Goal: Browse casually: Explore the website without a specific task or goal

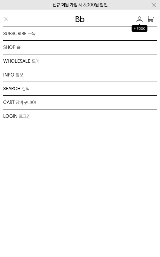
click at [8, 21] on img "button" at bounding box center [6, 19] width 6 height 7
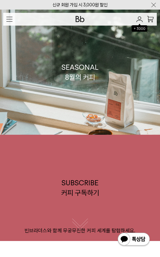
click at [8, 21] on img "button" at bounding box center [9, 19] width 6 height 5
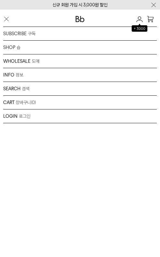
click at [8, 21] on img "button" at bounding box center [6, 19] width 6 height 7
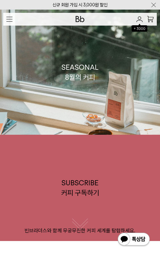
click at [8, 21] on img "button" at bounding box center [9, 19] width 6 height 5
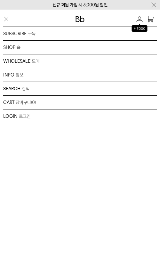
click at [8, 21] on img "button" at bounding box center [6, 19] width 6 height 7
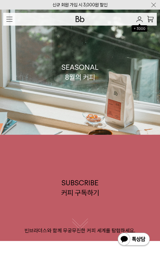
click at [8, 21] on img "button" at bounding box center [9, 19] width 6 height 5
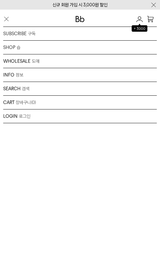
click at [8, 21] on img "button" at bounding box center [6, 19] width 6 height 7
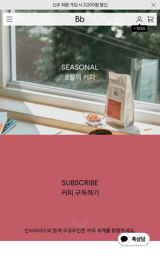
click at [8, 21] on img "button" at bounding box center [9, 19] width 6 height 5
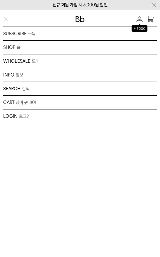
click at [8, 21] on img "button" at bounding box center [6, 19] width 6 height 7
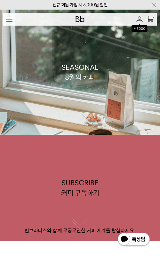
click at [8, 21] on img "button" at bounding box center [9, 19] width 6 height 5
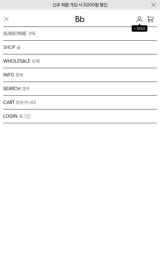
click at [8, 21] on img "button" at bounding box center [6, 19] width 6 height 7
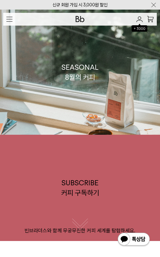
click at [8, 21] on img "button" at bounding box center [9, 19] width 6 height 5
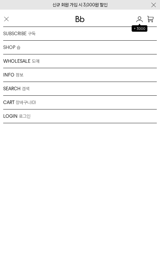
click at [78, 18] on img at bounding box center [80, 19] width 9 height 6
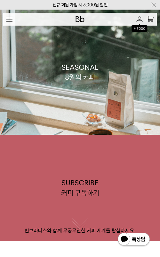
click at [6, 22] on button "button" at bounding box center [9, 19] width 12 height 12
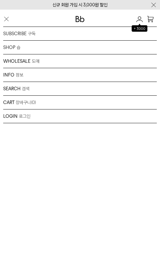
click at [6, 22] on img "button" at bounding box center [6, 19] width 6 height 7
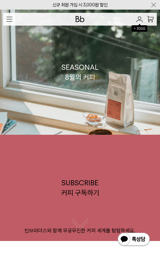
click at [6, 22] on button "button" at bounding box center [9, 19] width 12 height 12
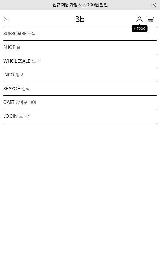
click at [6, 22] on img "button" at bounding box center [6, 19] width 6 height 7
